Goal: Answer question/provide support

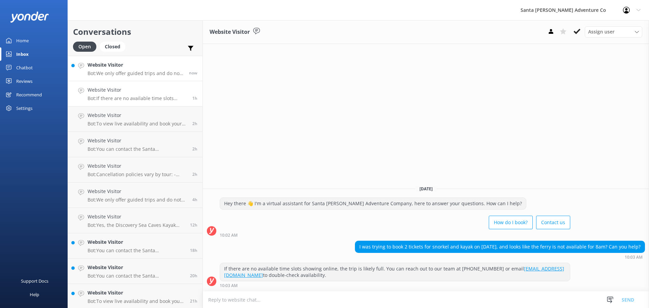
click at [108, 72] on p "Bot: We only offer guided trips and do not rent equipment. If you're interested…" at bounding box center [136, 73] width 96 height 6
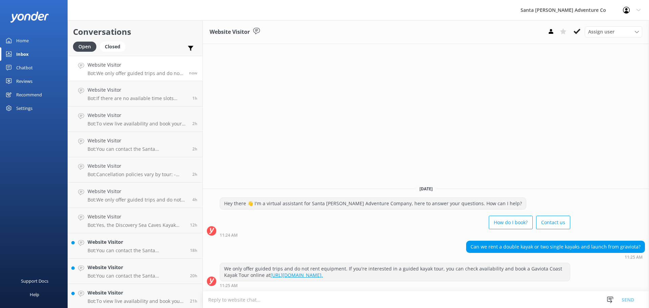
drag, startPoint x: 579, startPoint y: 277, endPoint x: 345, endPoint y: 158, distance: 262.7
click at [345, 158] on div "Website Visitor Assign user Will [PERSON_NAME] [PERSON_NAME] Let's Go Gabe [DAT…" at bounding box center [426, 164] width 446 height 288
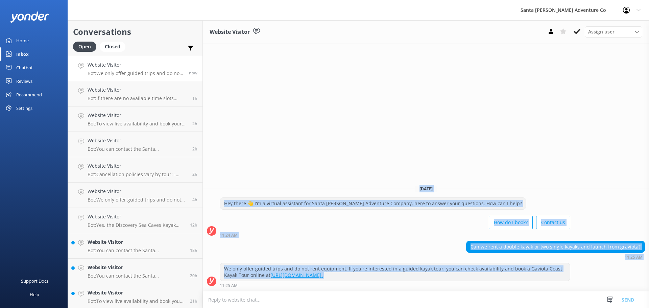
drag, startPoint x: 345, startPoint y: 158, endPoint x: 580, endPoint y: 280, distance: 265.1
click at [580, 280] on div "Website Visitor Assign user Will [PERSON_NAME] [PERSON_NAME] Let's Go Gabe [DAT…" at bounding box center [426, 164] width 446 height 288
click at [589, 281] on div "We only offer guided trips and do not rent equipment. If you're interested in a…" at bounding box center [426, 275] width 446 height 25
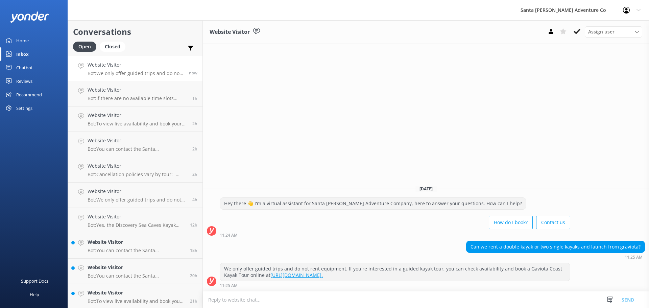
drag, startPoint x: 594, startPoint y: 292, endPoint x: 382, endPoint y: 166, distance: 246.5
click at [382, 166] on div "Website Visitor Assign user Will [PERSON_NAME] [PERSON_NAME] Let's Go Gabe [DAT…" at bounding box center [426, 164] width 446 height 288
click at [108, 76] on link "Website Visitor Bot: Our team handles all winery selections and reservations, p…" at bounding box center [135, 68] width 134 height 25
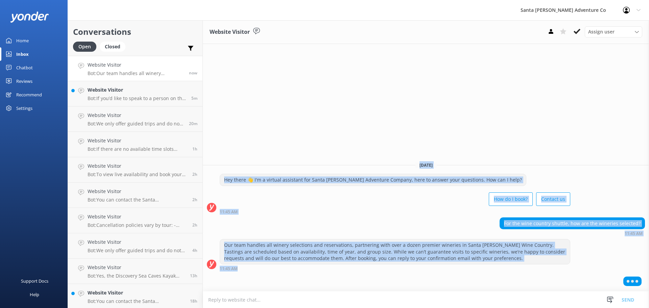
drag, startPoint x: 421, startPoint y: 279, endPoint x: 252, endPoint y: 158, distance: 208.3
click at [252, 158] on div "[DATE] Hey there 👋 I'm a virtual assistant for Santa [PERSON_NAME] Adventure Co…" at bounding box center [426, 223] width 446 height 135
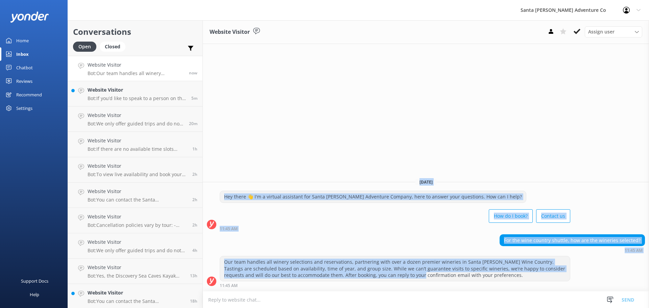
drag, startPoint x: 248, startPoint y: 138, endPoint x: 393, endPoint y: 272, distance: 198.0
click at [393, 272] on div "Website Visitor Assign user Will [PERSON_NAME] [PERSON_NAME] Let's Go Gabe [DAT…" at bounding box center [426, 164] width 446 height 288
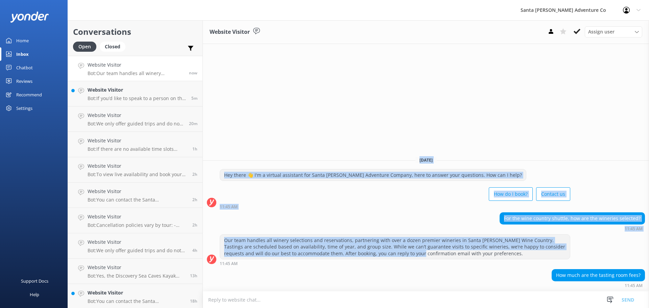
click at [278, 161] on div "[DATE]" at bounding box center [426, 159] width 446 height 7
drag, startPoint x: 272, startPoint y: 151, endPoint x: 538, endPoint y: 278, distance: 294.9
click at [538, 278] on div "Website Visitor Assign user Will [PERSON_NAME] [PERSON_NAME] Let's Go Gabe [DAT…" at bounding box center [426, 164] width 446 height 288
click at [538, 278] on div "How much are the tasting room fees? 11:45 AM" at bounding box center [426, 278] width 446 height 19
drag, startPoint x: 291, startPoint y: 123, endPoint x: 564, endPoint y: 277, distance: 313.2
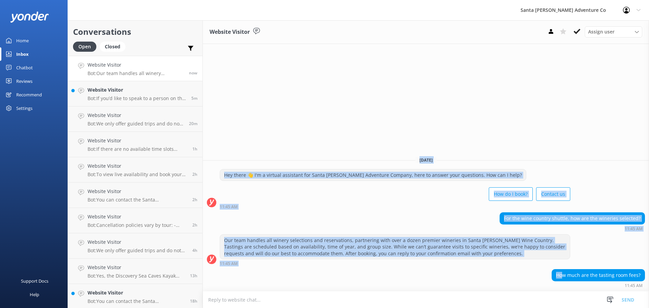
click at [564, 277] on div "Website Visitor Assign user Will [PERSON_NAME] [PERSON_NAME] Let's Go Gabe [DAT…" at bounding box center [426, 164] width 446 height 288
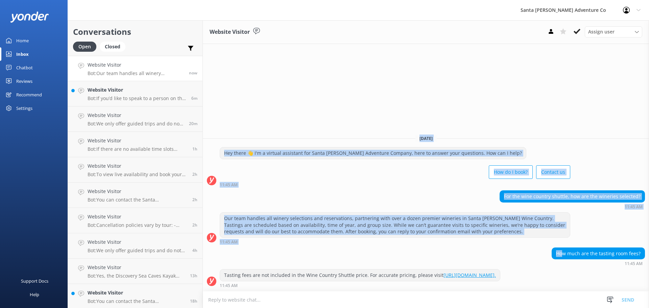
click at [449, 270] on div "Tasting fees are not included in the Wine Country Shuttle price. For accurate p…" at bounding box center [360, 274] width 280 height 11
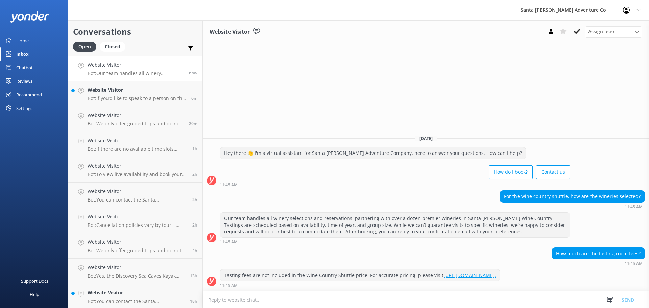
drag, startPoint x: 580, startPoint y: 281, endPoint x: 283, endPoint y: 142, distance: 327.6
click at [284, 143] on div "[DATE] Hey there 👋 I'm a virtual assistant for Santa [PERSON_NAME] Adventure Co…" at bounding box center [426, 210] width 446 height 162
click at [276, 125] on div "Website Visitor Assign user Will [PERSON_NAME] [PERSON_NAME] Let's Go Gabe [DAT…" at bounding box center [426, 164] width 446 height 288
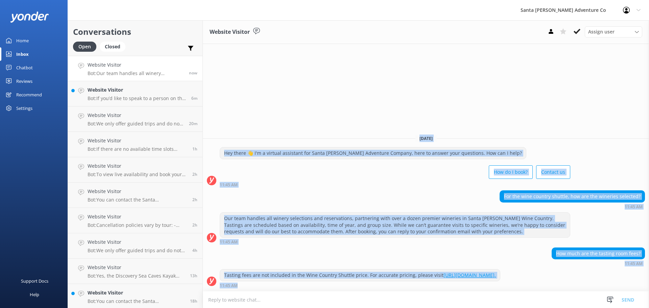
drag, startPoint x: 257, startPoint y: 117, endPoint x: 560, endPoint y: 284, distance: 345.1
click at [560, 284] on div "Website Visitor Assign user Will [PERSON_NAME] [PERSON_NAME] Let's Go Gabe [DAT…" at bounding box center [426, 164] width 446 height 288
click at [573, 273] on div "Tasting fees are not included in the Wine Country Shuttle price. For accurate p…" at bounding box center [426, 278] width 446 height 19
drag, startPoint x: 569, startPoint y: 287, endPoint x: 332, endPoint y: 149, distance: 274.4
click at [333, 149] on div "[DATE] Hey there 👋 I'm a virtual assistant for Santa [PERSON_NAME] Adventure Co…" at bounding box center [426, 210] width 446 height 162
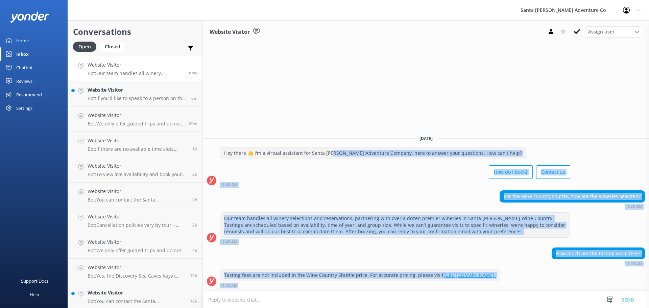
click at [332, 149] on div "Hey there 👋 I'm a virtual assistant for Santa [PERSON_NAME] Adventure Company, …" at bounding box center [373, 152] width 306 height 11
drag, startPoint x: 335, startPoint y: 136, endPoint x: 582, endPoint y: 297, distance: 294.7
click at [582, 297] on div "Website Visitor Assign user Will [PERSON_NAME] [PERSON_NAME] Let's Go Gabe [DAT…" at bounding box center [426, 164] width 446 height 288
click at [572, 282] on div "Tasting fees are not included in the Wine Country Shuttle price. For accurate p…" at bounding box center [426, 278] width 446 height 19
drag, startPoint x: 233, startPoint y: 89, endPoint x: 585, endPoint y: 285, distance: 403.3
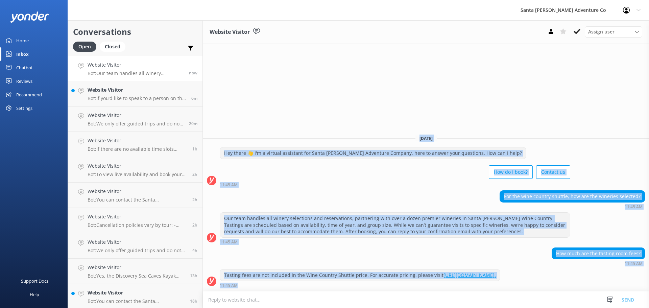
click at [585, 285] on div "Website Visitor Assign user Will [PERSON_NAME] [PERSON_NAME] Let's Go Gabe [DAT…" at bounding box center [426, 164] width 446 height 288
click at [585, 285] on div "Tasting fees are not included in the Wine Country Shuttle price. For accurate p…" at bounding box center [426, 278] width 446 height 19
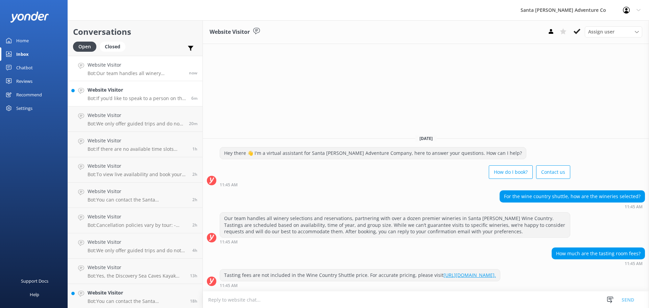
click at [116, 99] on p "Bot: If you’d like to speak to a person on the Santa [PERSON_NAME] Adventure Co…" at bounding box center [137, 98] width 99 height 6
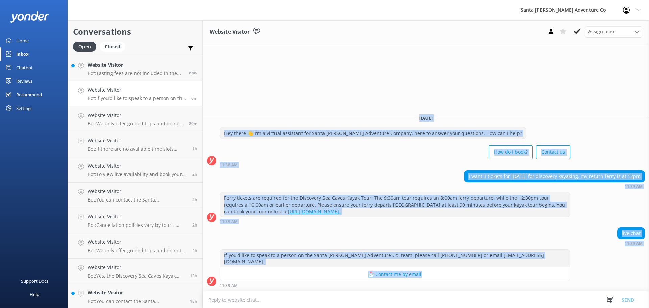
drag, startPoint x: 263, startPoint y: 91, endPoint x: 593, endPoint y: 271, distance: 375.5
click at [593, 271] on div "Website Visitor Assign user Will [PERSON_NAME] [PERSON_NAME] Let's Go Gabe [DAT…" at bounding box center [426, 164] width 446 height 288
click at [592, 271] on div "If you’d like to speak to a person on the Santa [PERSON_NAME] Adventure Co. tea…" at bounding box center [426, 268] width 446 height 39
drag, startPoint x: 567, startPoint y: 272, endPoint x: 296, endPoint y: 100, distance: 320.7
click at [296, 100] on div "Website Visitor Assign user Will [PERSON_NAME] [PERSON_NAME] Let's Go Gabe [DAT…" at bounding box center [426, 164] width 446 height 288
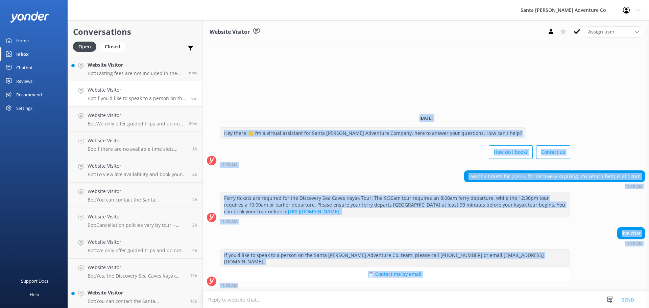
click at [296, 100] on div "Website Visitor Assign user Will [PERSON_NAME] [PERSON_NAME] Let's Go Gabe [DAT…" at bounding box center [426, 164] width 446 height 288
drag, startPoint x: 296, startPoint y: 100, endPoint x: 617, endPoint y: 271, distance: 363.9
click at [617, 271] on div "Website Visitor Assign user Will [PERSON_NAME] [PERSON_NAME] Let's Go Gabe [DAT…" at bounding box center [426, 164] width 446 height 288
click at [617, 271] on div "If you’d like to speak to a person on the Santa [PERSON_NAME] Adventure Co. tea…" at bounding box center [426, 268] width 446 height 39
drag, startPoint x: 567, startPoint y: 280, endPoint x: 298, endPoint y: 103, distance: 321.9
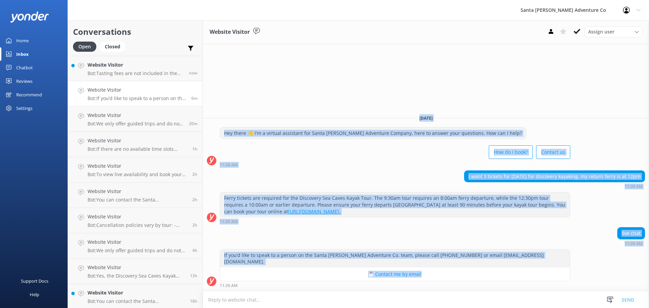
click at [298, 103] on div "Website Visitor Assign user Will [PERSON_NAME] [PERSON_NAME] Let's Go Gabe [DAT…" at bounding box center [426, 164] width 446 height 288
drag, startPoint x: 298, startPoint y: 103, endPoint x: 600, endPoint y: 281, distance: 350.3
click at [600, 281] on div "Website Visitor Assign user Will [PERSON_NAME] [PERSON_NAME] Let's Go Gabe [DAT…" at bounding box center [426, 164] width 446 height 288
click at [600, 281] on div "If you’d like to speak to a person on the Santa [PERSON_NAME] Adventure Co. tea…" at bounding box center [426, 268] width 446 height 39
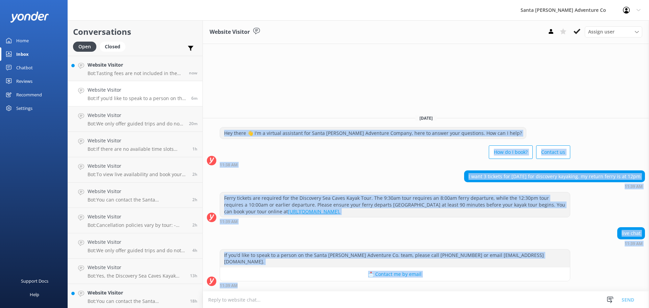
drag, startPoint x: 598, startPoint y: 283, endPoint x: 344, endPoint y: 129, distance: 297.3
click at [344, 129] on div "[DATE] Hey there 👋 I'm a virtual assistant for Santa [PERSON_NAME] Adventure Co…" at bounding box center [426, 200] width 446 height 182
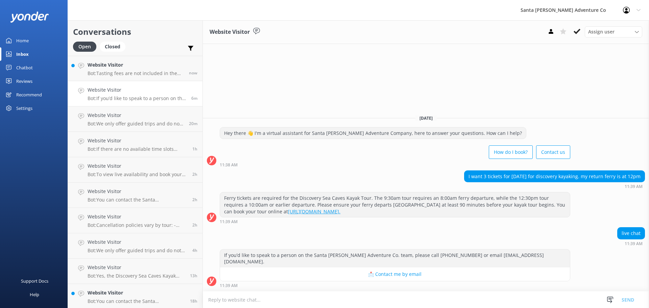
click at [327, 102] on div "Website Visitor Assign user Will [PERSON_NAME] [PERSON_NAME] Let's Go Gabe [DAT…" at bounding box center [426, 164] width 446 height 288
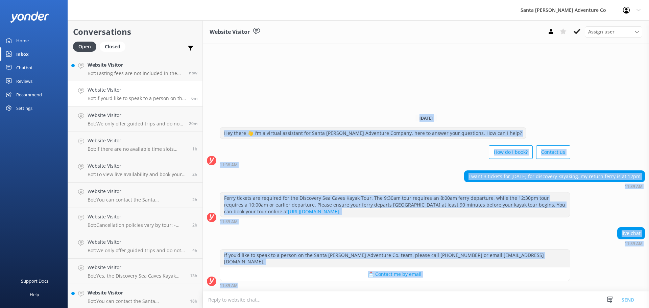
drag, startPoint x: 327, startPoint y: 102, endPoint x: 580, endPoint y: 304, distance: 323.6
click at [580, 304] on div "Website Visitor Assign user Will [PERSON_NAME] [PERSON_NAME] Let's Go Gabe [DAT…" at bounding box center [426, 164] width 446 height 288
click at [555, 281] on div "If you’d like to speak to a person on the Santa [PERSON_NAME] Adventure Co. tea…" at bounding box center [426, 268] width 446 height 39
drag, startPoint x: 555, startPoint y: 281, endPoint x: 377, endPoint y: 116, distance: 242.5
click at [377, 117] on div "[DATE] Hey there 👋 I'm a virtual assistant for Santa [PERSON_NAME] Adventure Co…" at bounding box center [426, 200] width 446 height 182
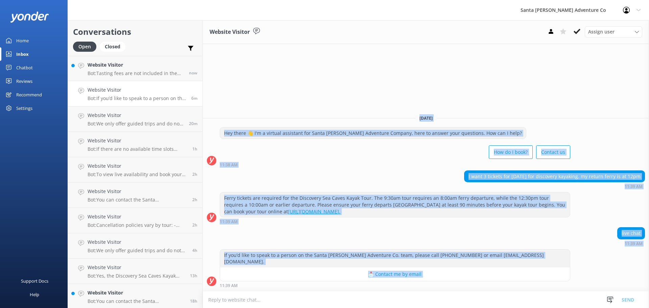
click at [372, 112] on div "Website Visitor Assign user Will [PERSON_NAME] [PERSON_NAME] Let's Go Gabe [DAT…" at bounding box center [426, 164] width 446 height 288
drag, startPoint x: 372, startPoint y: 112, endPoint x: 559, endPoint y: 275, distance: 248.3
click at [559, 275] on div "Website Visitor Assign user Will [PERSON_NAME] [PERSON_NAME] Let's Go Gabe [DAT…" at bounding box center [426, 164] width 446 height 288
click at [559, 275] on div "If you’d like to speak to a person on the Santa [PERSON_NAME] Adventure Co. tea…" at bounding box center [426, 268] width 446 height 39
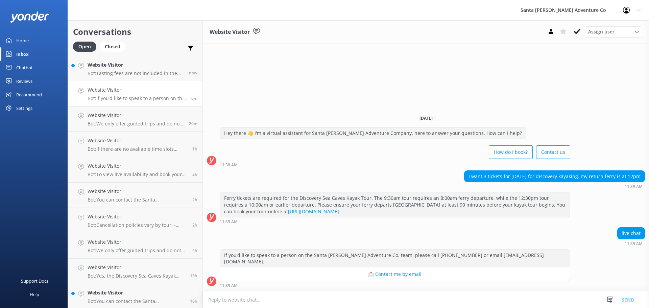
drag, startPoint x: 571, startPoint y: 297, endPoint x: 383, endPoint y: 145, distance: 241.2
click at [386, 147] on div "Website Visitor Assign user Will [PERSON_NAME] [PERSON_NAME] Let's Go Gabe [DAT…" at bounding box center [426, 164] width 446 height 288
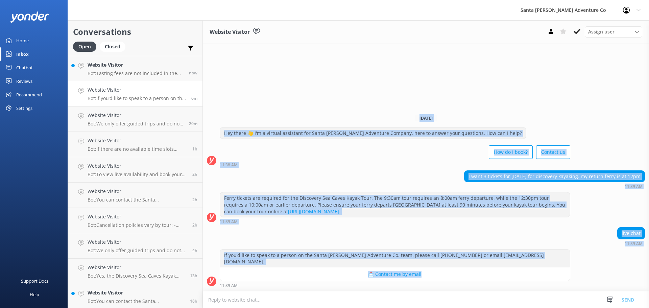
drag, startPoint x: 343, startPoint y: 108, endPoint x: 602, endPoint y: 279, distance: 310.2
click at [602, 279] on div "Website Visitor Assign user Will [PERSON_NAME] [PERSON_NAME] Let's Go Gabe [DAT…" at bounding box center [426, 164] width 446 height 288
click at [584, 272] on div "If you’d like to speak to a person on the Santa [PERSON_NAME] Adventure Co. tea…" at bounding box center [426, 268] width 446 height 39
drag, startPoint x: 569, startPoint y: 274, endPoint x: 376, endPoint y: 121, distance: 245.9
click at [381, 128] on div "[DATE] Hey there 👋 I'm a virtual assistant for Santa [PERSON_NAME] Adventure Co…" at bounding box center [426, 200] width 446 height 182
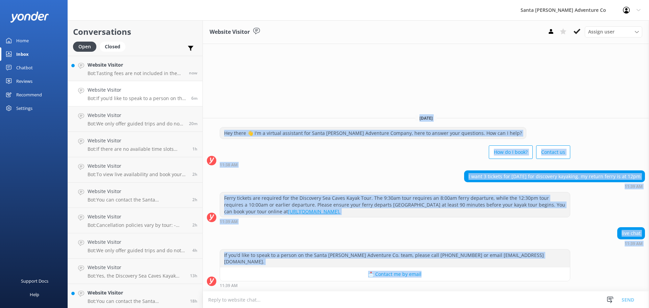
click at [376, 121] on div "[DATE]" at bounding box center [426, 117] width 446 height 7
click at [136, 80] on link "Website Visitor Bot: Tasting fees are not included in the Wine Country Shuttle …" at bounding box center [135, 68] width 134 height 25
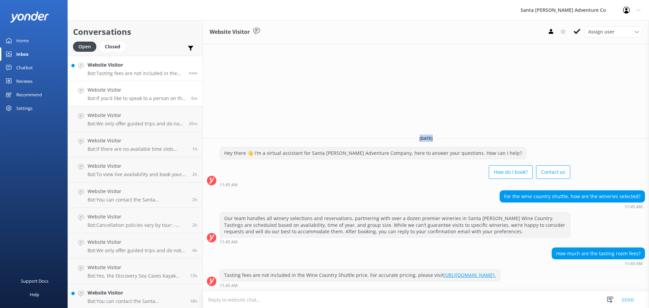
click at [113, 91] on h4 "Website Visitor" at bounding box center [137, 89] width 99 height 7
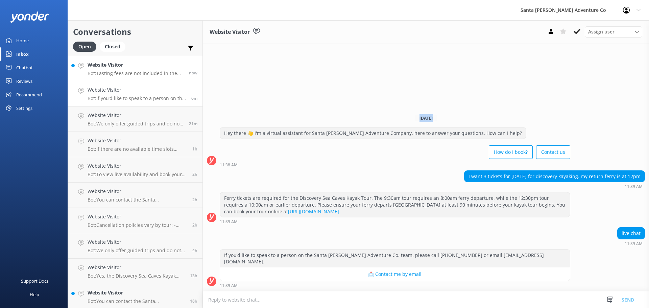
click at [109, 72] on p "Bot: Tasting fees are not included in the Wine Country Shuttle price. For accur…" at bounding box center [136, 73] width 96 height 6
